Goal: Transaction & Acquisition: Purchase product/service

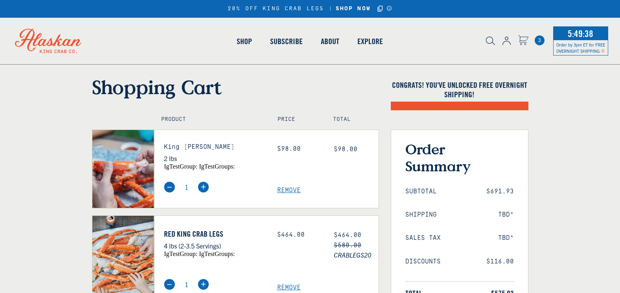
select select "40826592231503"
select select "40826730905679"
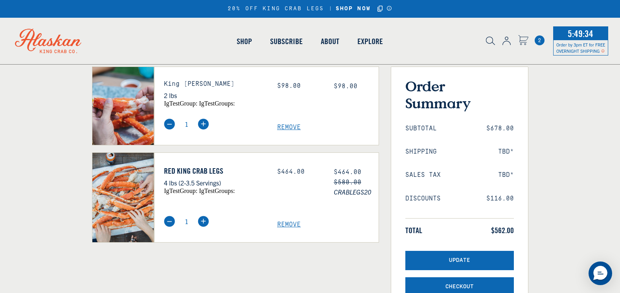
select select "40826592231503"
select select "40826730905679"
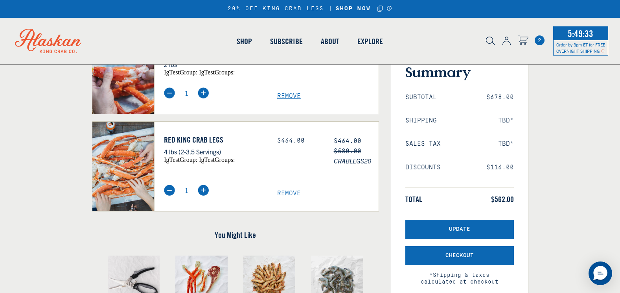
scroll to position [94, 0]
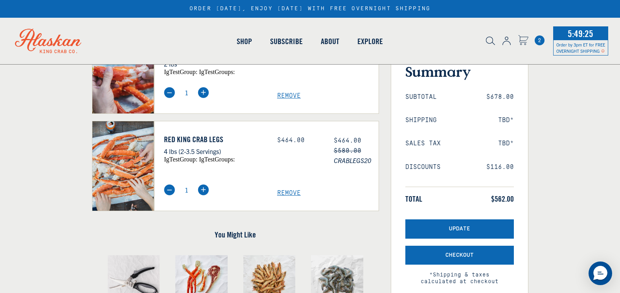
click at [292, 94] on span "Remove" at bounding box center [328, 95] width 102 height 7
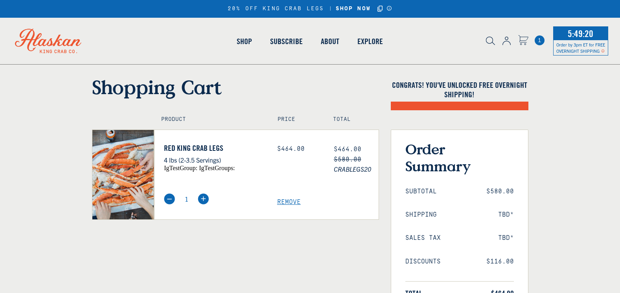
select select "40826592231503"
select select "40826730905679"
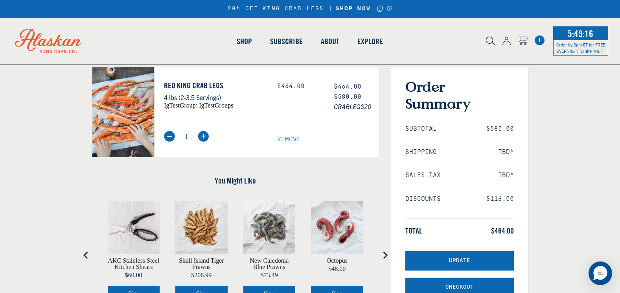
scroll to position [63, 0]
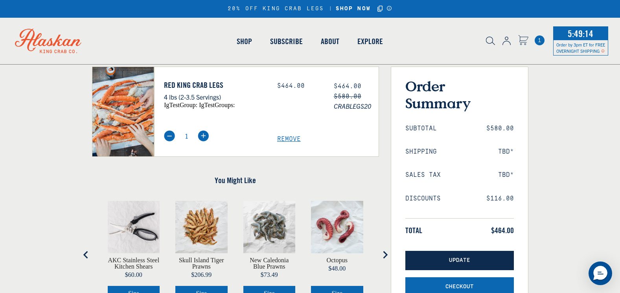
click at [456, 258] on span "Update" at bounding box center [459, 260] width 21 height 7
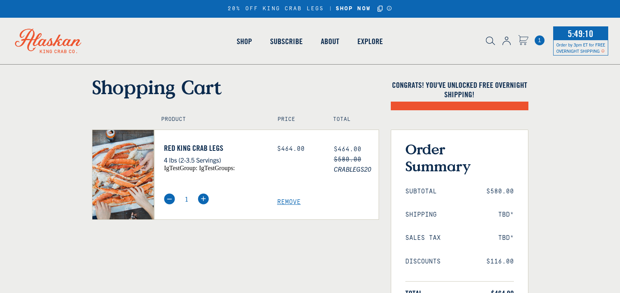
select select "40826592231503"
select select "40826730905679"
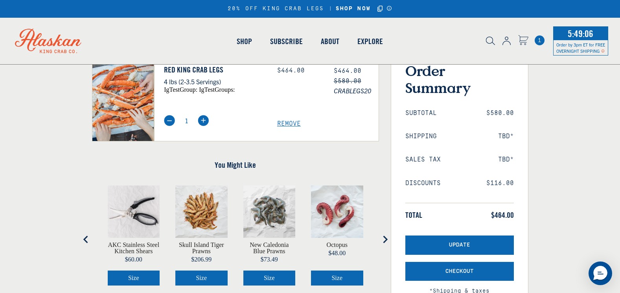
scroll to position [79, 0]
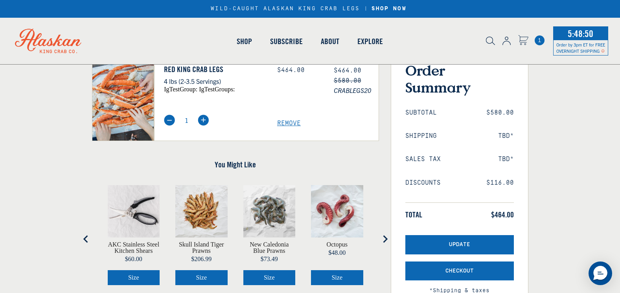
click at [181, 69] on link "Red King Crab Legs" at bounding box center [215, 69] width 102 height 9
